Goal: Check status: Check status

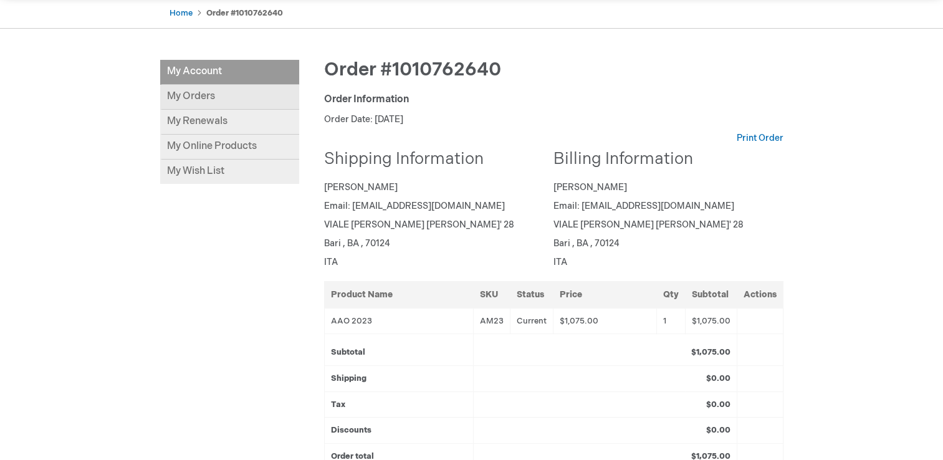
click at [218, 101] on link "My Orders" at bounding box center [229, 97] width 139 height 25
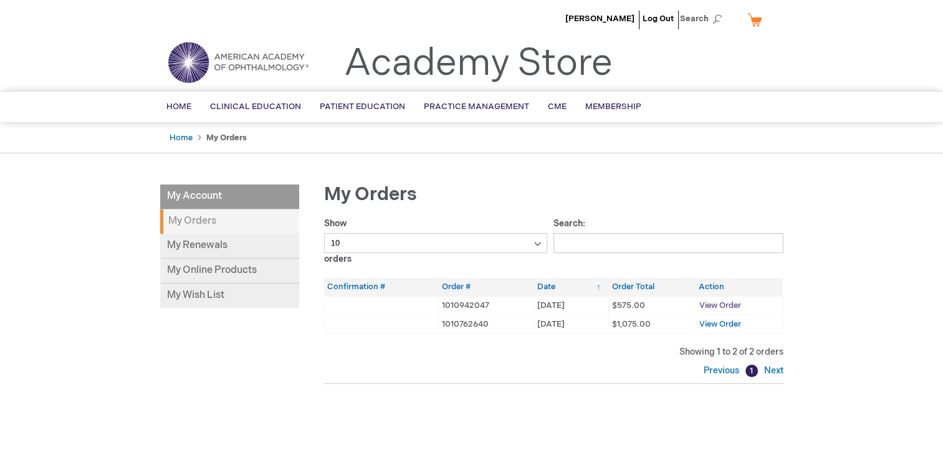
click at [730, 305] on span "View Order" at bounding box center [720, 305] width 42 height 10
